Goal: Transaction & Acquisition: Subscribe to service/newsletter

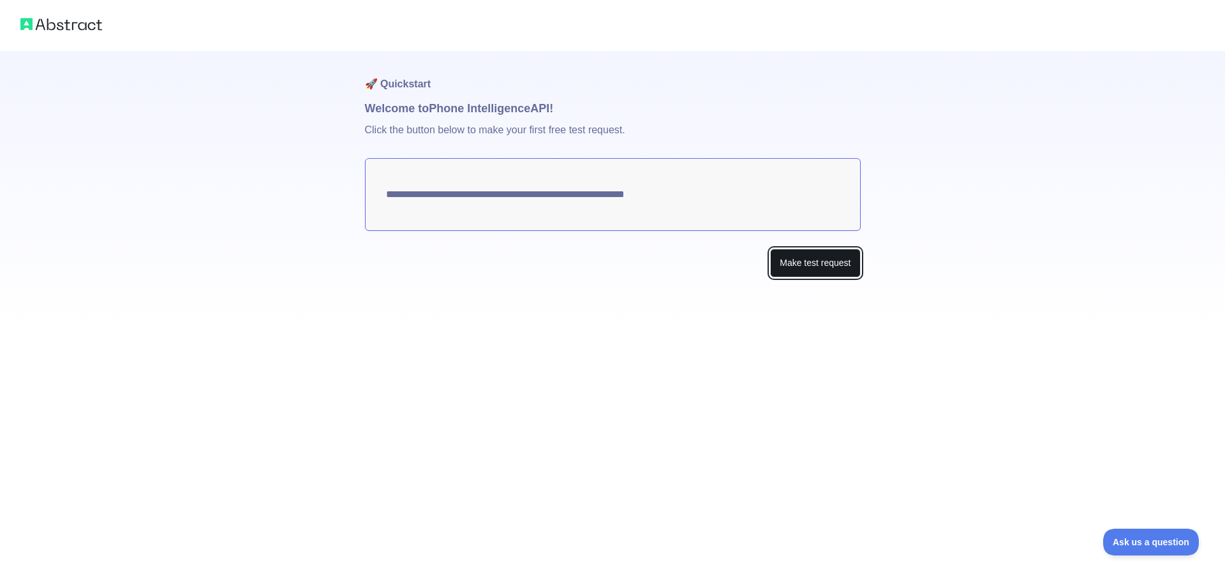
click at [804, 269] on button "Make test request" at bounding box center [815, 263] width 90 height 29
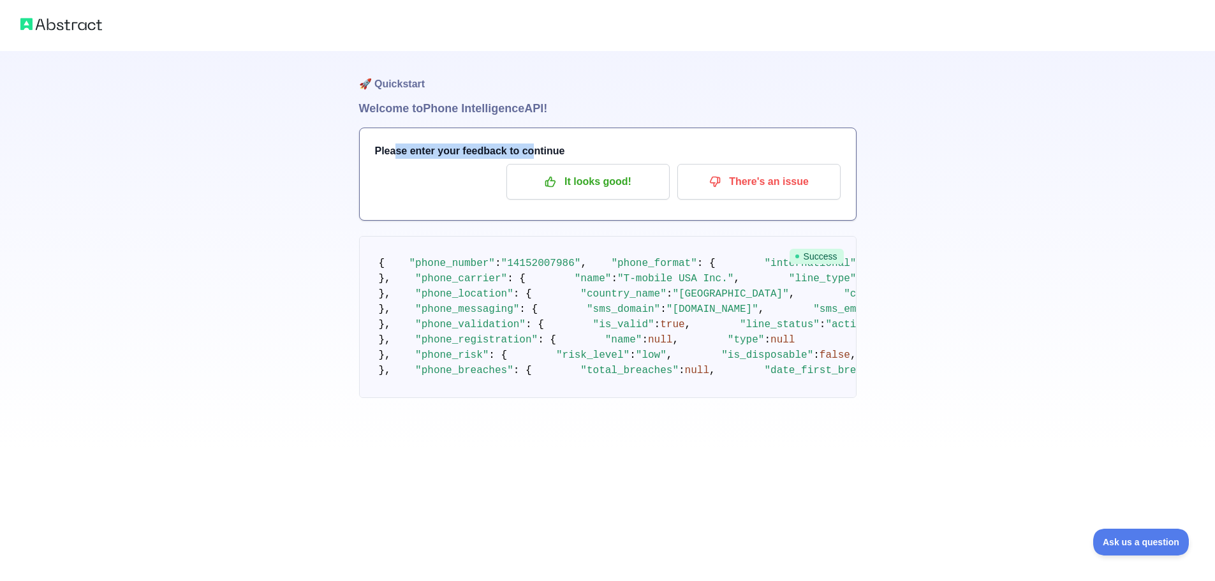
drag, startPoint x: 392, startPoint y: 147, endPoint x: 524, endPoint y: 145, distance: 131.4
click at [524, 145] on h3 "Please enter your feedback to continue" at bounding box center [608, 151] width 466 height 15
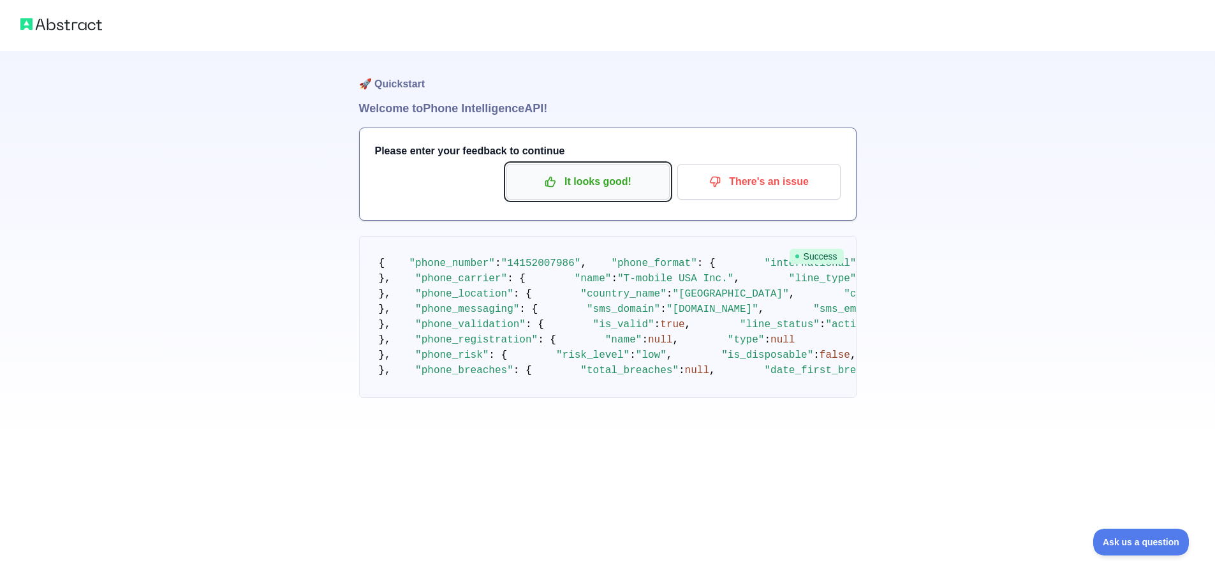
click at [607, 192] on p "It looks good!" at bounding box center [588, 182] width 144 height 22
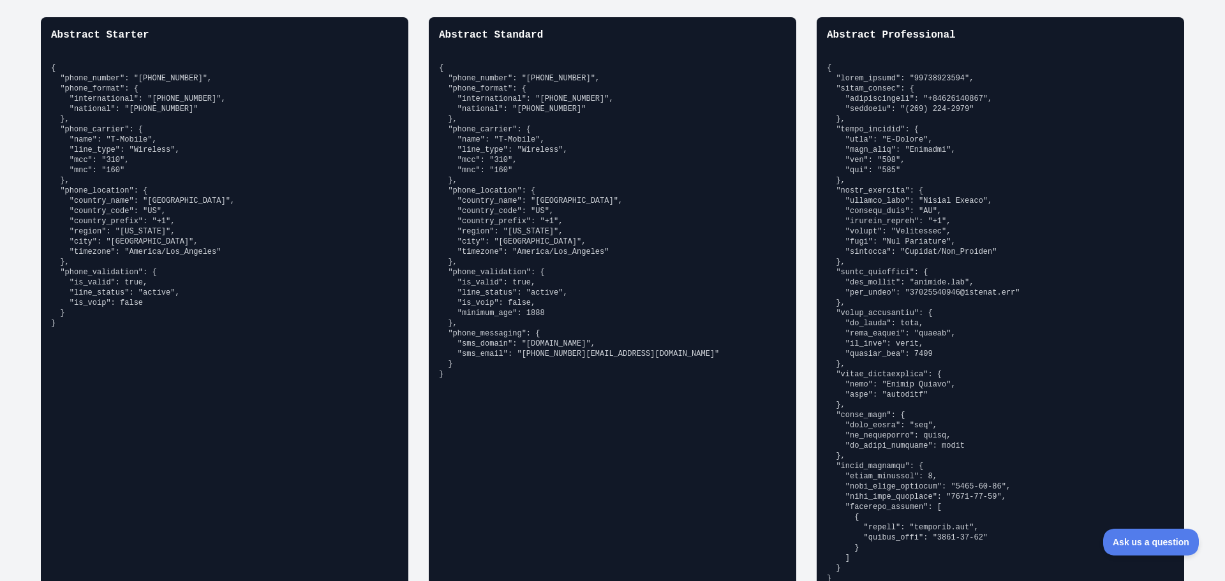
scroll to position [1021, 0]
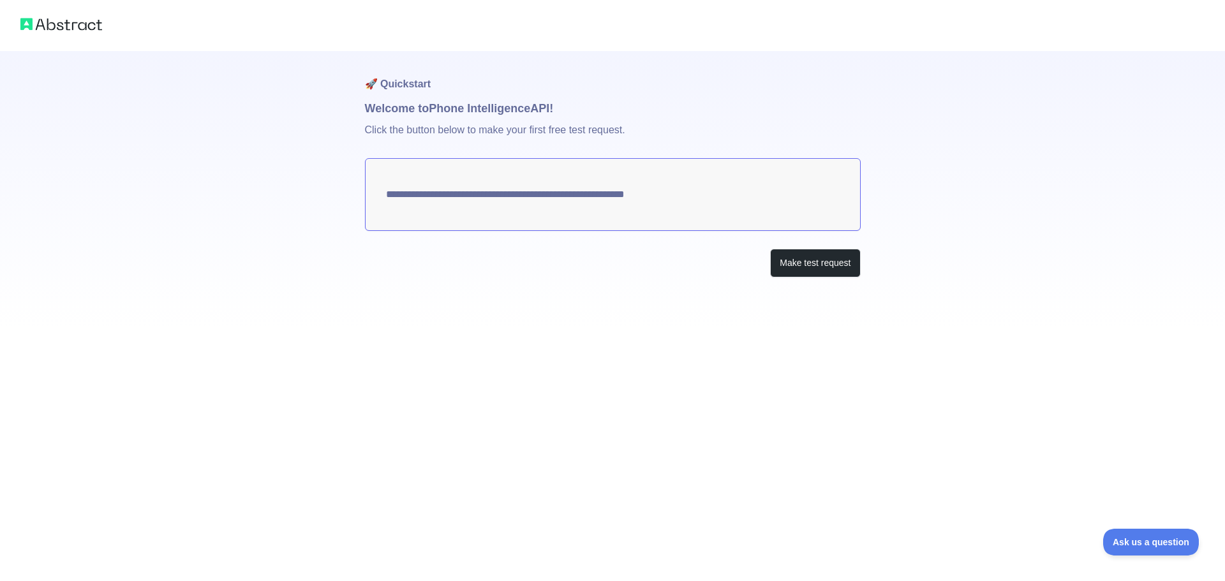
drag, startPoint x: 177, startPoint y: 274, endPoint x: 144, endPoint y: 274, distance: 33.8
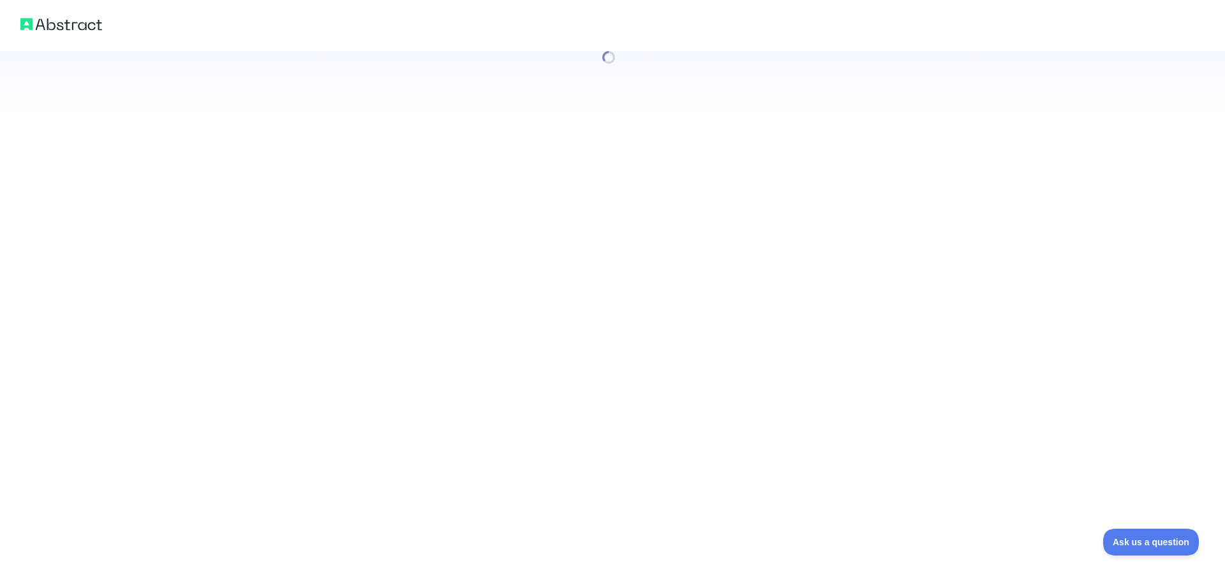
drag, startPoint x: 9, startPoint y: 280, endPoint x: 326, endPoint y: 3, distance: 421.0
